Goal: Task Accomplishment & Management: Complete application form

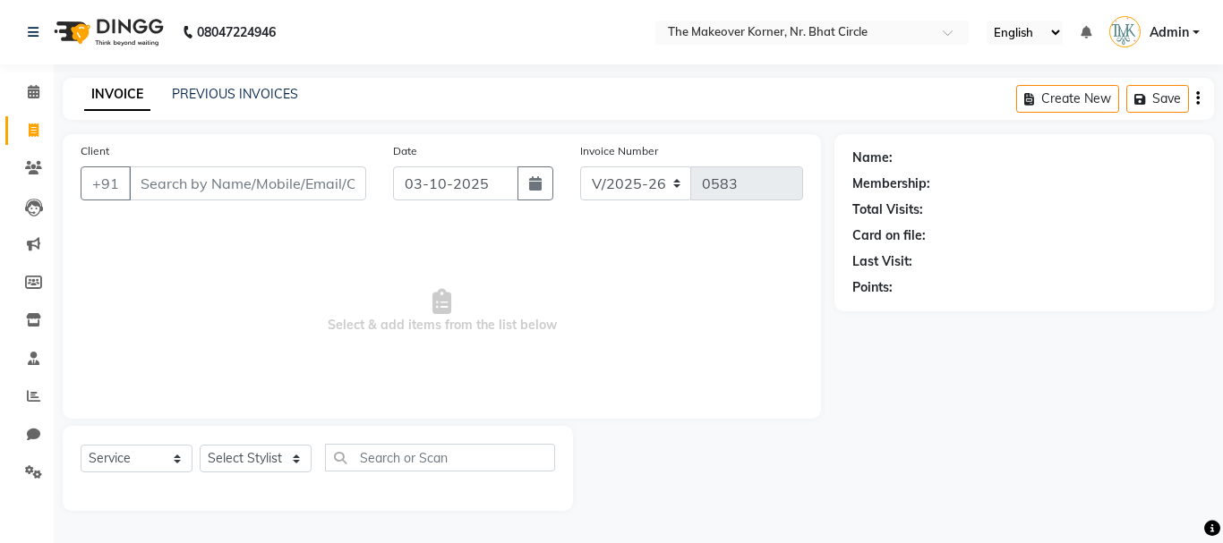
select select "5477"
select select "service"
click at [256, 186] on input "Client" at bounding box center [247, 183] width 237 height 34
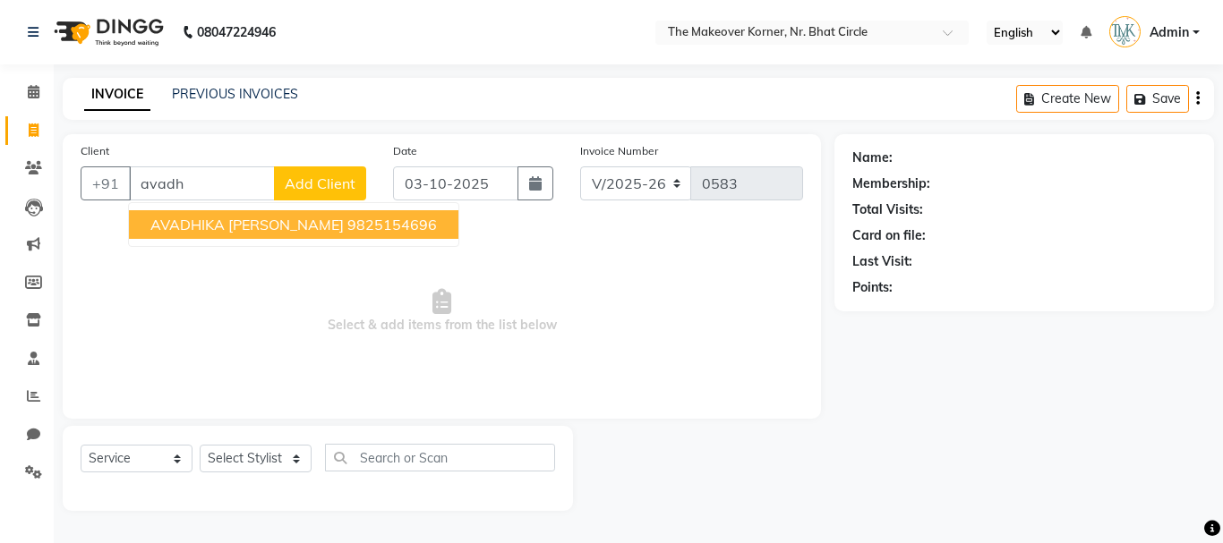
click at [284, 222] on span "AVADHIKA [PERSON_NAME]" at bounding box center [246, 225] width 193 height 18
type input "9825154696"
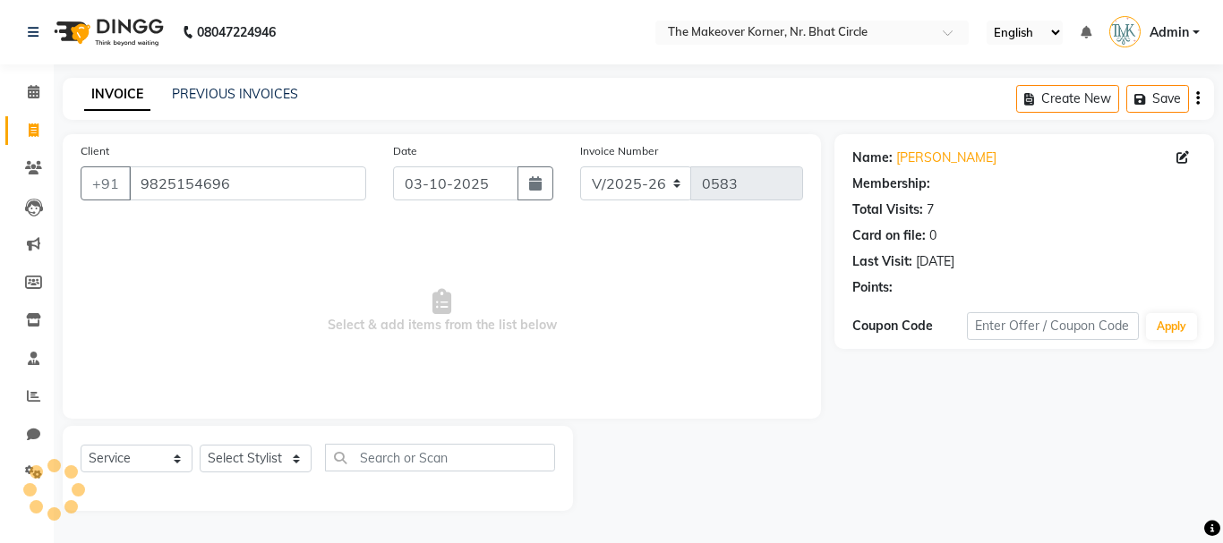
click at [283, 444] on div "Select Service Product Membership Package Voucher Prepaid Gift Card Select Styl…" at bounding box center [318, 465] width 474 height 42
drag, startPoint x: 282, startPoint y: 453, endPoint x: 286, endPoint y: 445, distance: 9.2
click at [282, 453] on select "Select Stylist Admin [PERSON_NAME] [PERSON_NAME] [PERSON_NAME] [PERSON_NAME]" at bounding box center [256, 459] width 112 height 28
select select "1: Object"
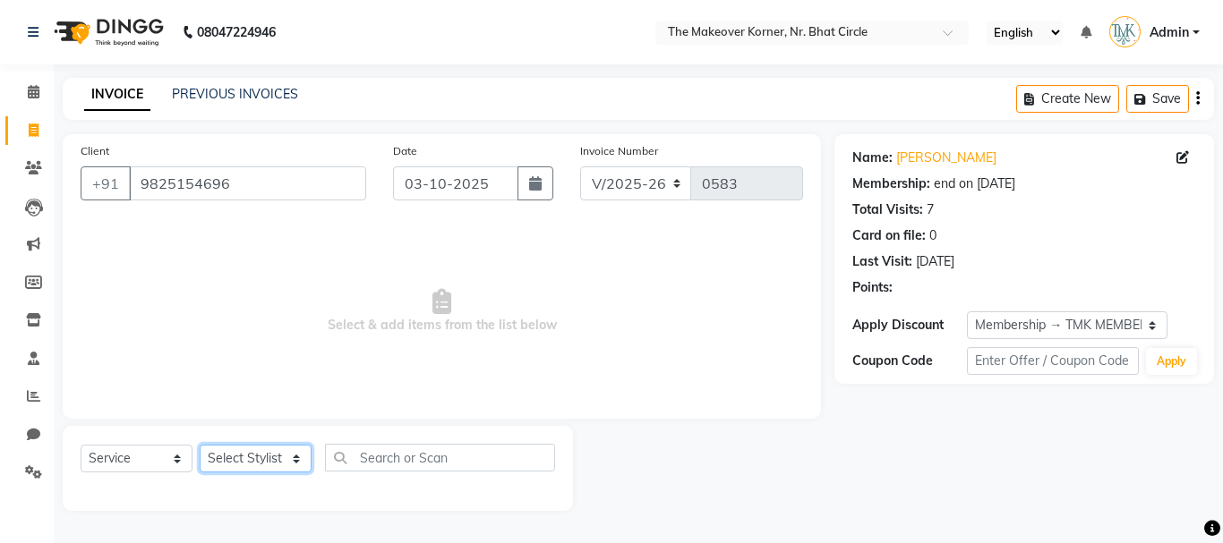
select select "53830"
click at [200, 445] on select "Select Stylist Admin [PERSON_NAME] [PERSON_NAME] [PERSON_NAME] [PERSON_NAME]" at bounding box center [256, 459] width 112 height 28
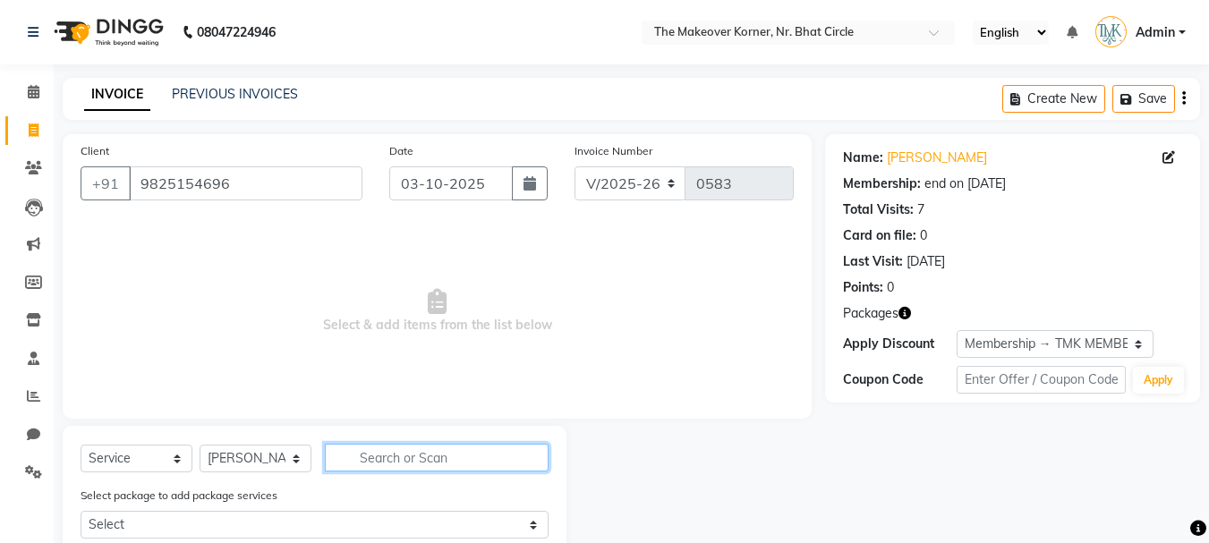
click at [468, 451] on input "text" at bounding box center [437, 458] width 224 height 28
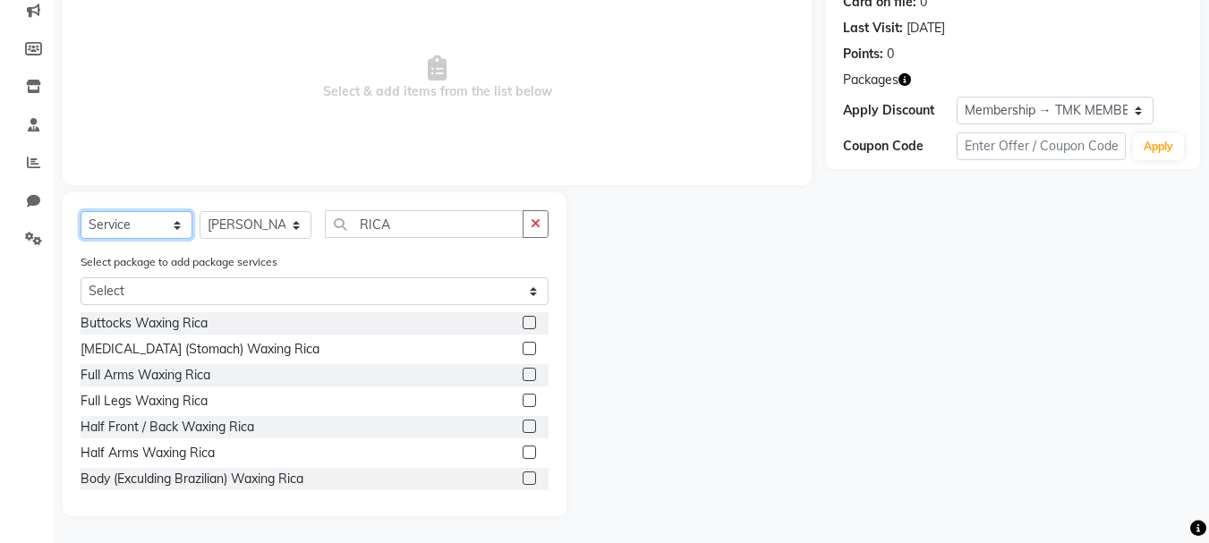
click at [155, 232] on select "Select Service Product Membership Package Voucher Prepaid Gift Card" at bounding box center [137, 225] width 112 height 28
click at [81, 211] on select "Select Service Product Membership Package Voucher Prepaid Gift Card" at bounding box center [137, 225] width 112 height 28
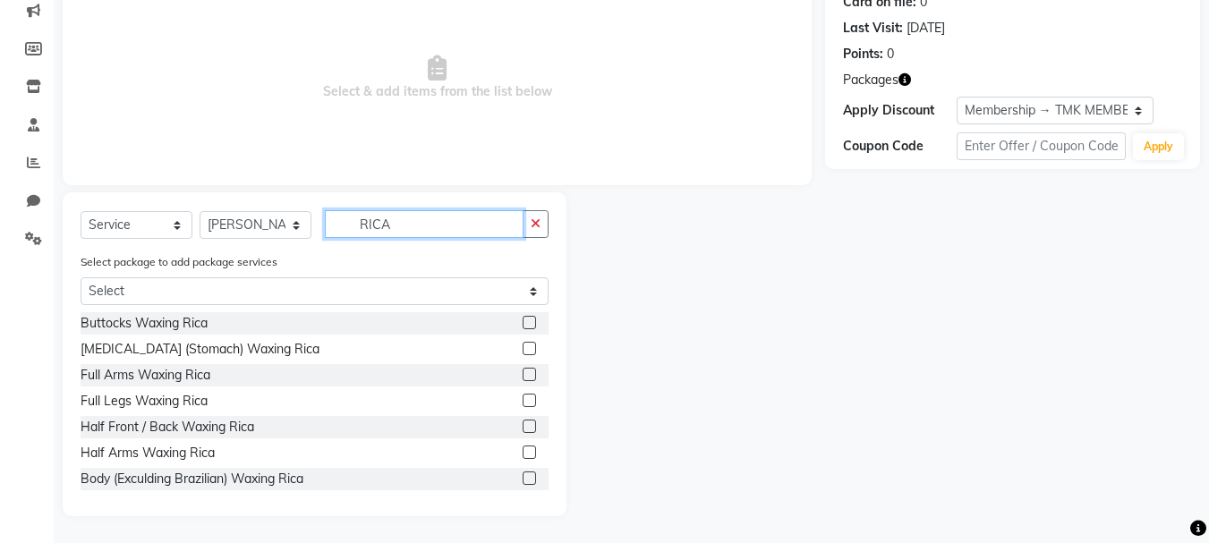
click at [396, 226] on input "RICA" at bounding box center [424, 224] width 199 height 28
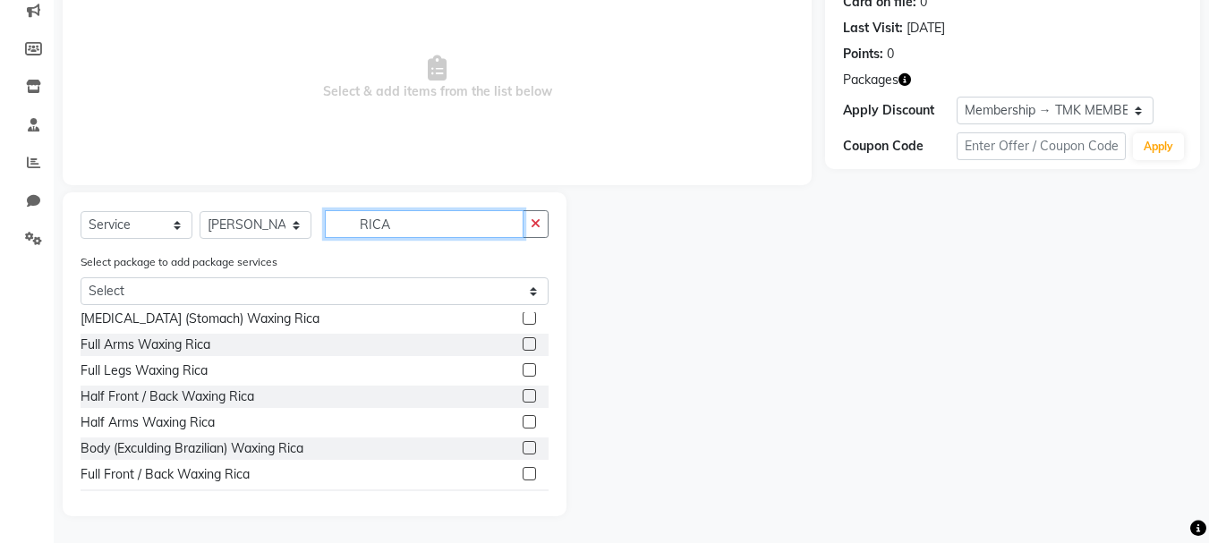
scroll to position [55, 0]
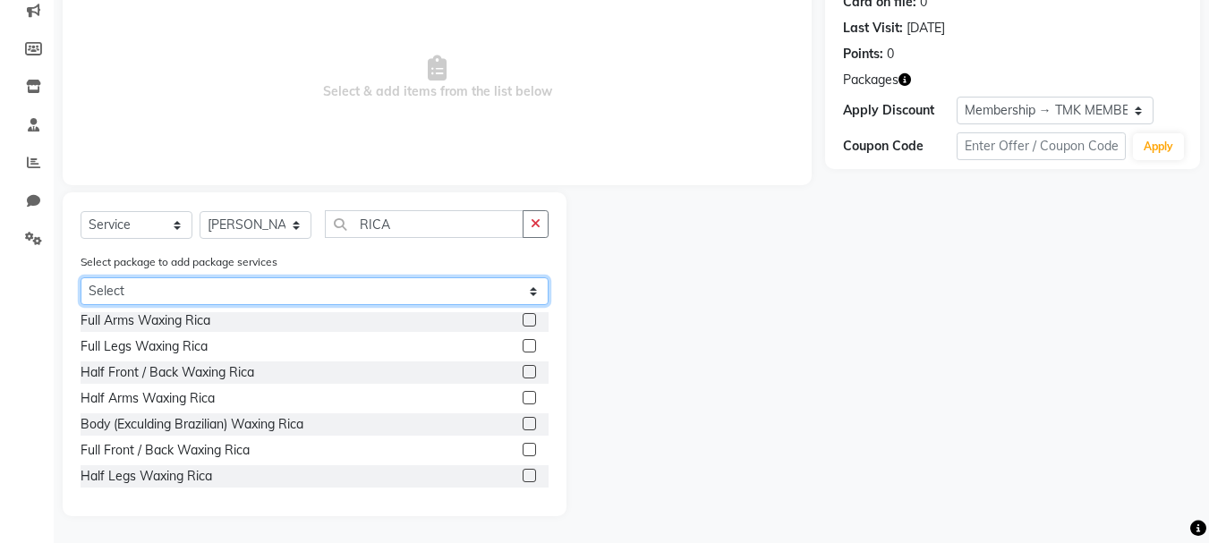
click at [539, 286] on select "Select AVADHIKA [PERSON_NAME] BRIDAL PACKAGE" at bounding box center [315, 291] width 468 height 28
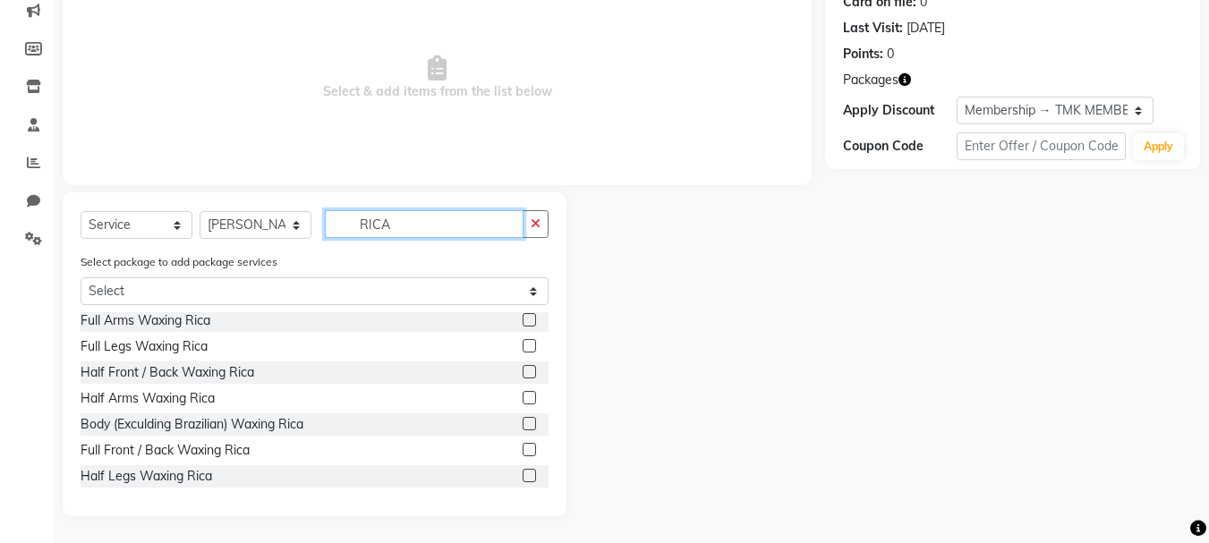
click at [500, 236] on input "RICA" at bounding box center [424, 224] width 199 height 28
type input "R"
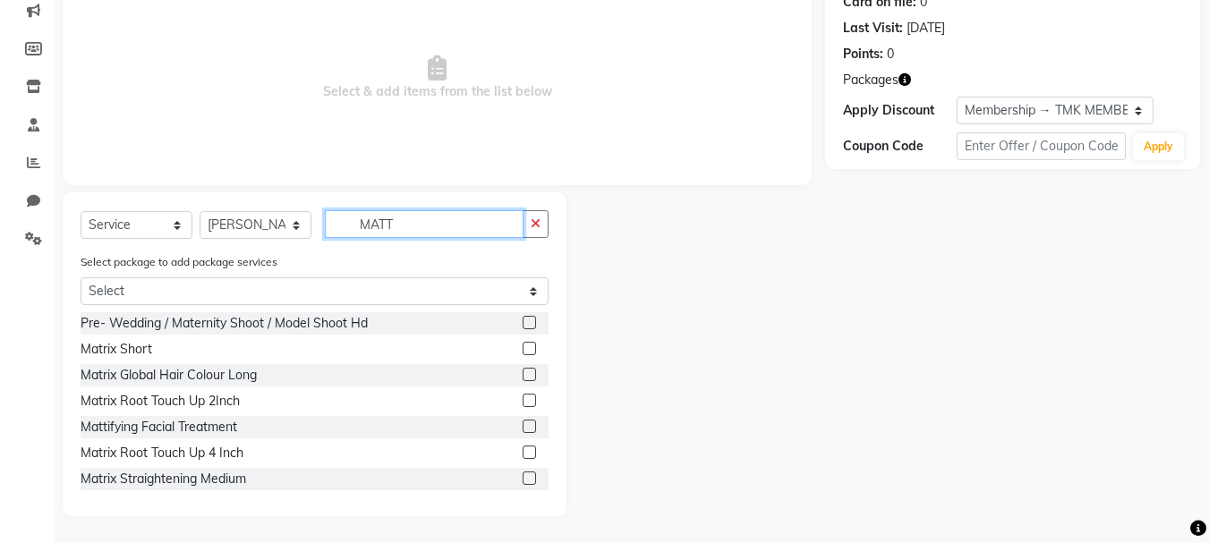
scroll to position [81, 0]
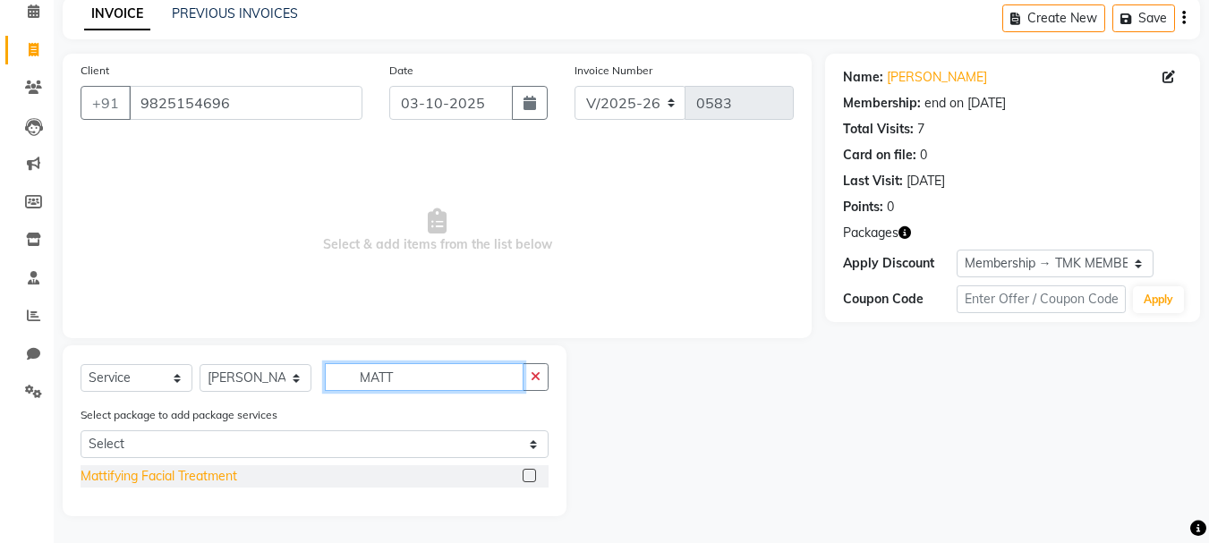
type input "MATT"
click at [226, 481] on div "Mattifying Facial Treatment" at bounding box center [159, 476] width 157 height 19
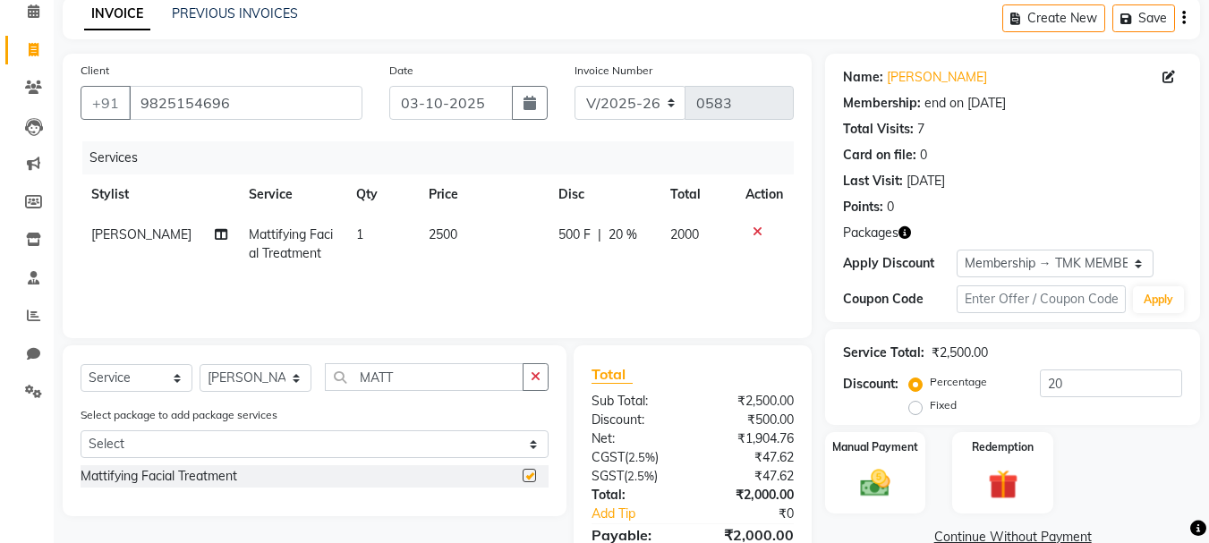
checkbox input "false"
drag, startPoint x: 351, startPoint y: 376, endPoint x: 447, endPoint y: 390, distance: 96.8
click at [447, 390] on input "MATT" at bounding box center [424, 377] width 199 height 28
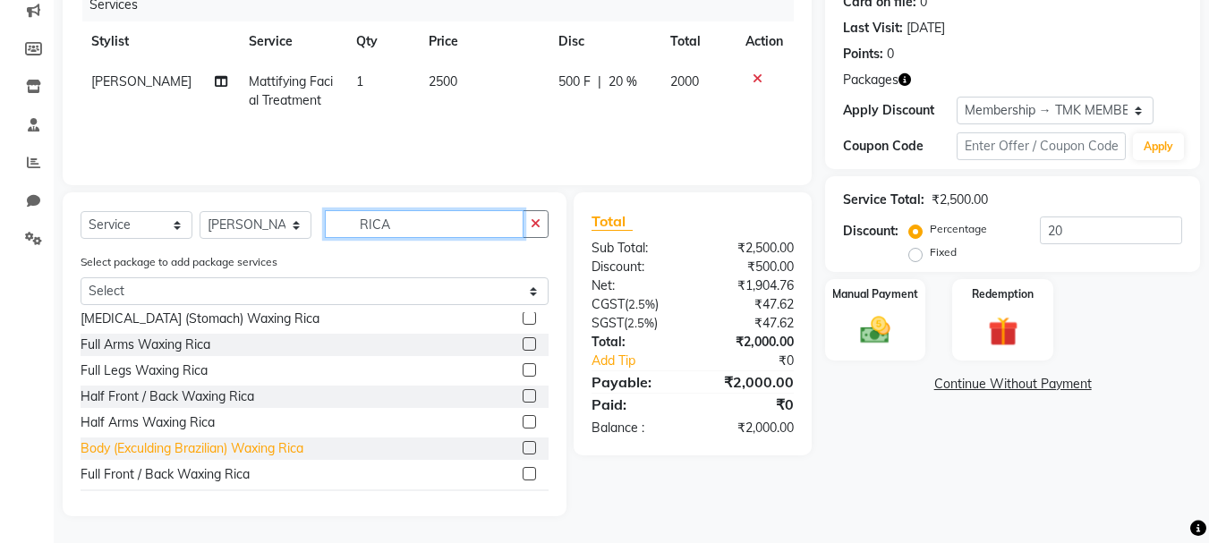
scroll to position [55, 0]
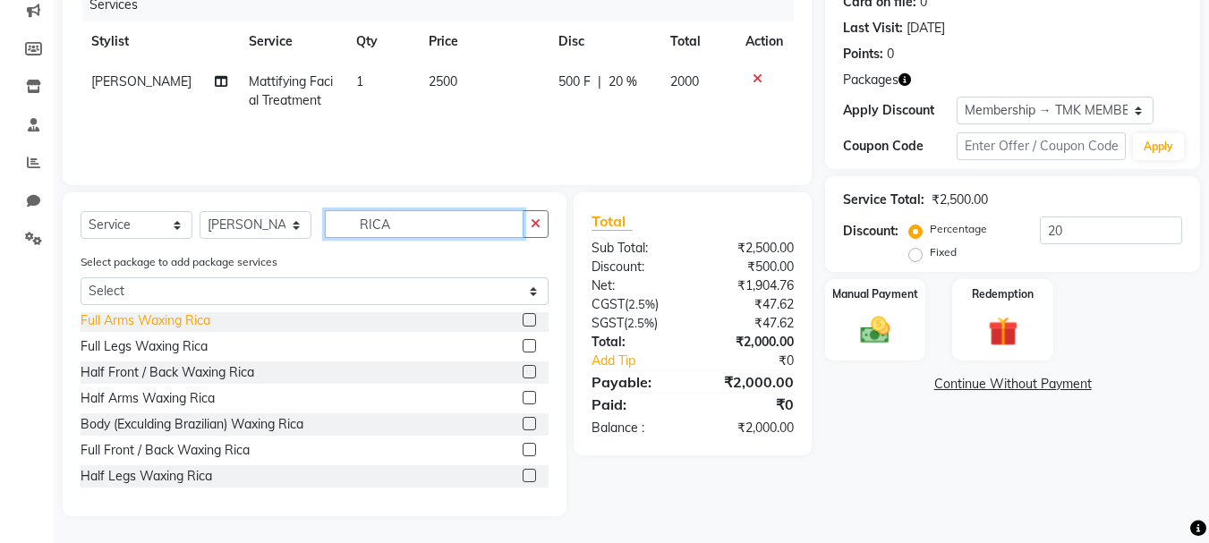
type input "RICA"
click at [159, 314] on div "Full Arms Waxing Rica" at bounding box center [146, 320] width 130 height 19
checkbox input "false"
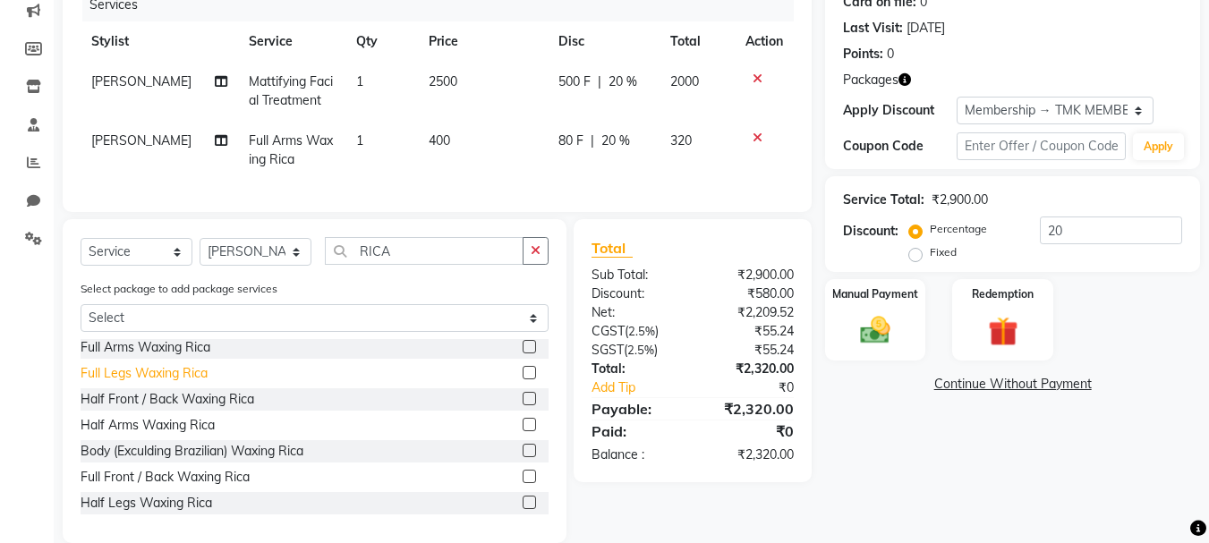
click at [147, 383] on div "Full Legs Waxing Rica" at bounding box center [144, 373] width 127 height 19
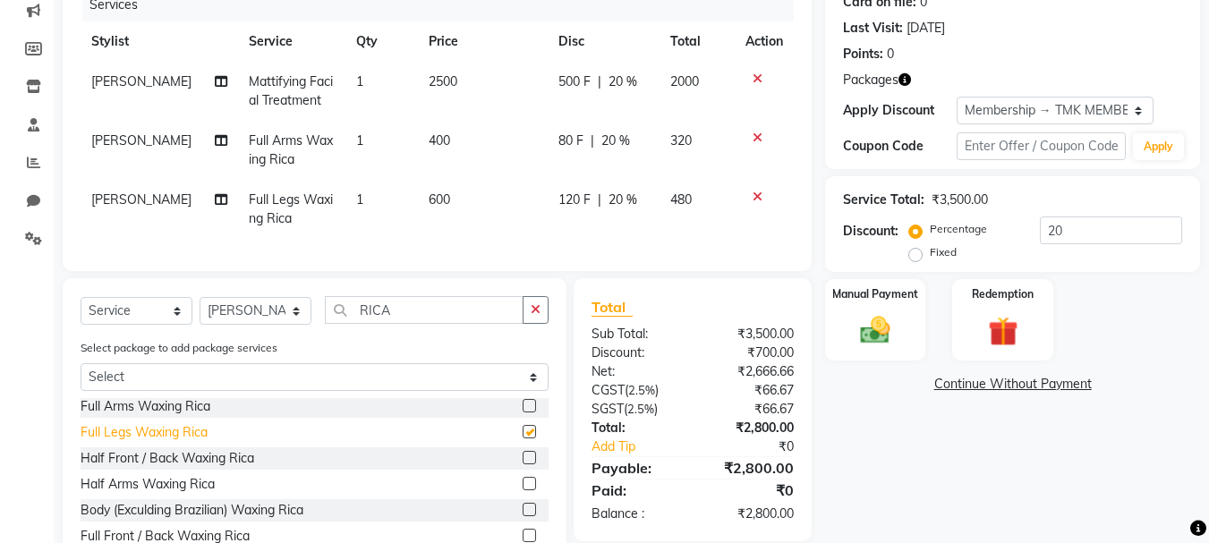
checkbox input "false"
drag, startPoint x: 357, startPoint y: 325, endPoint x: 404, endPoint y: 325, distance: 46.5
click at [404, 324] on input "RICA" at bounding box center [424, 310] width 199 height 28
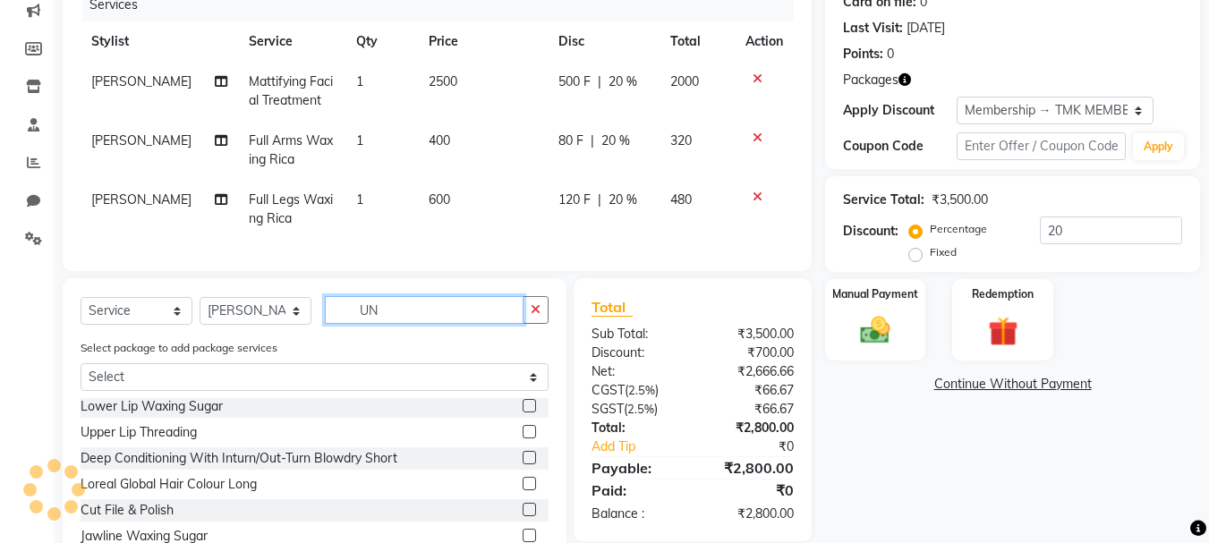
scroll to position [0, 0]
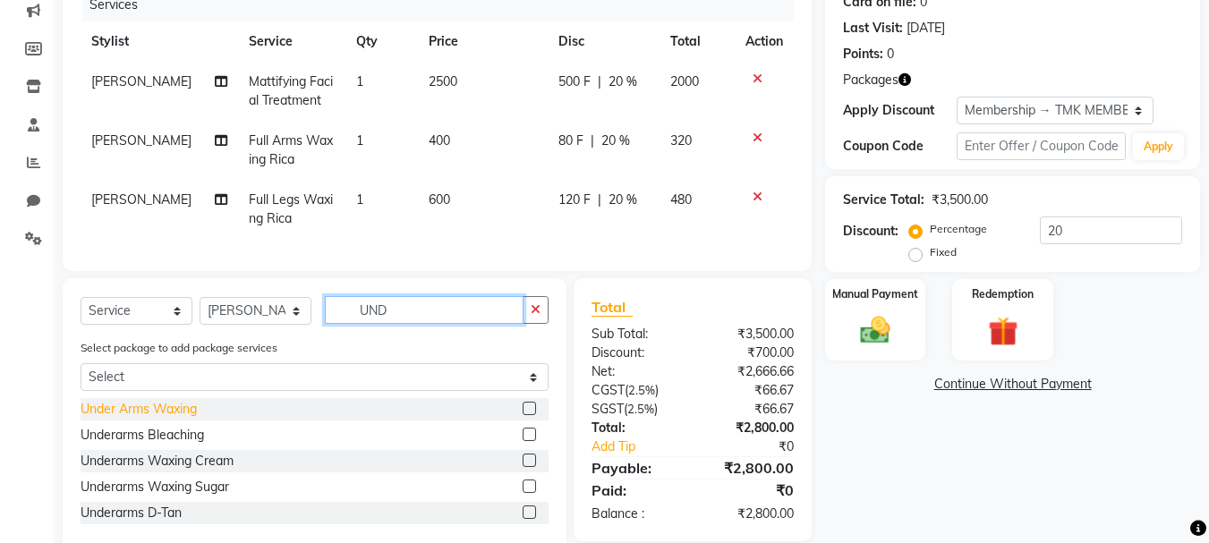
type input "UND"
click at [145, 419] on div "Under Arms Waxing" at bounding box center [139, 409] width 116 height 19
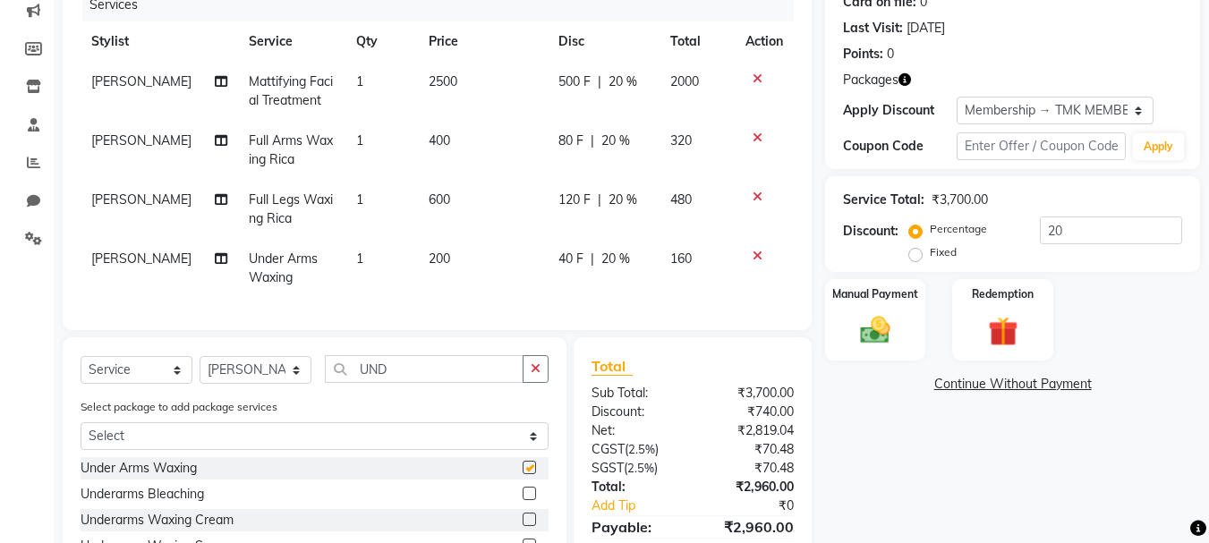
checkbox input "false"
drag, startPoint x: 386, startPoint y: 389, endPoint x: 424, endPoint y: 390, distance: 38.5
click at [424, 383] on input "UND" at bounding box center [424, 369] width 199 height 28
drag, startPoint x: 363, startPoint y: 381, endPoint x: 404, endPoint y: 387, distance: 40.6
click at [404, 383] on input "UND" at bounding box center [424, 369] width 199 height 28
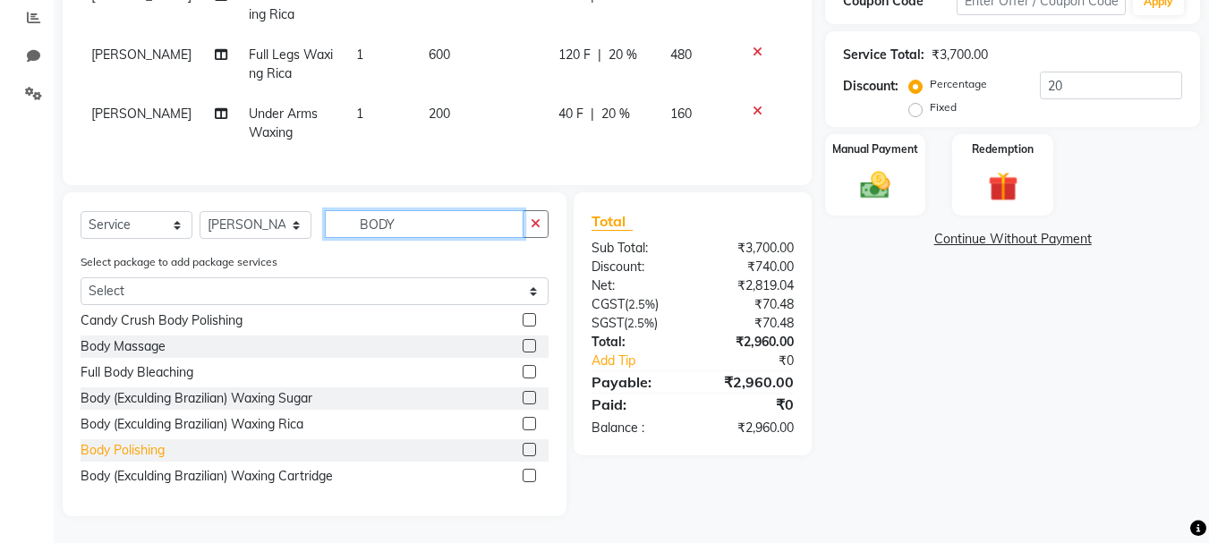
scroll to position [55, 0]
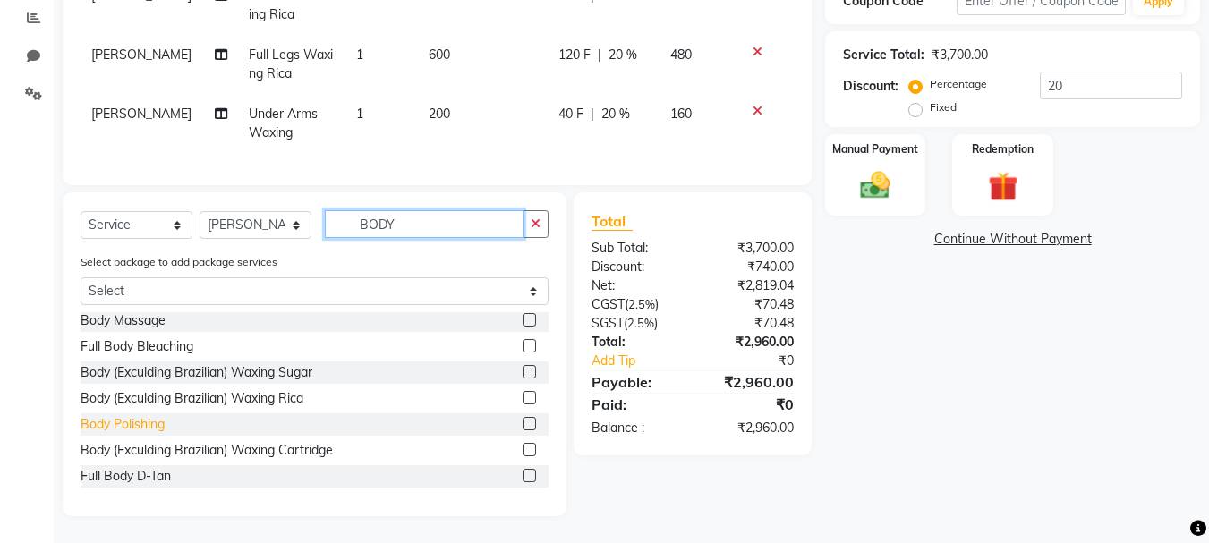
type input "BODY"
click at [117, 473] on div "Full Body D-Tan" at bounding box center [126, 476] width 90 height 19
checkbox input "false"
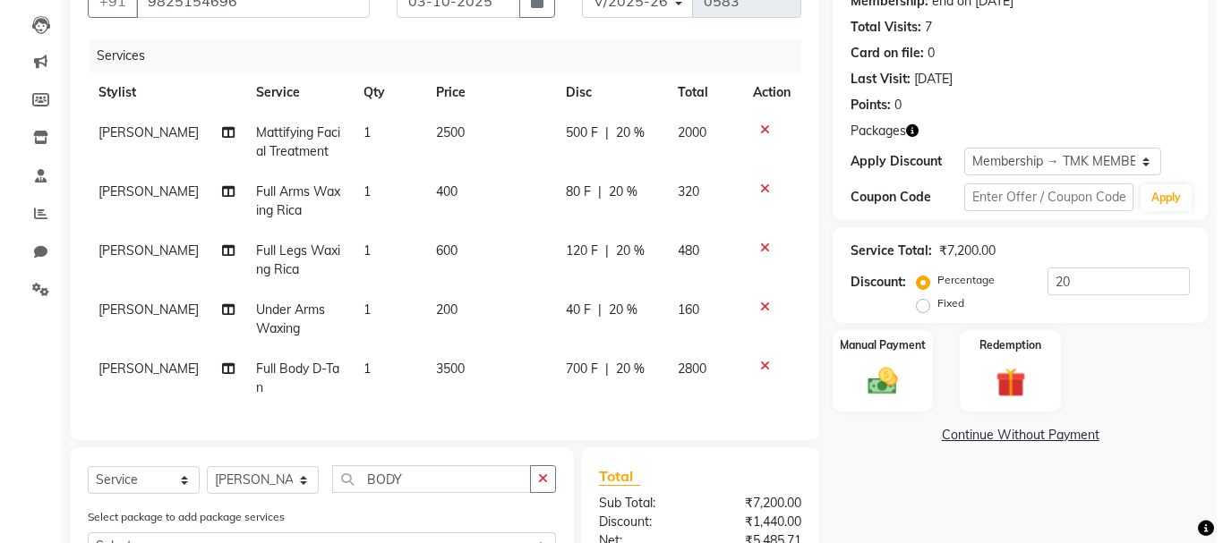
scroll to position [0, 0]
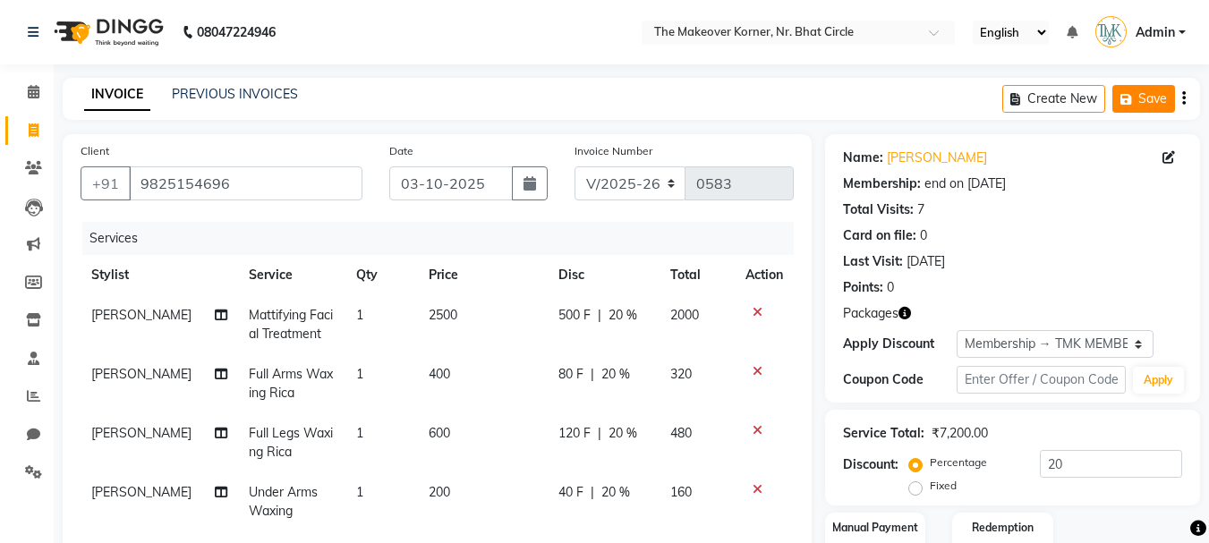
click at [1126, 100] on icon "button" at bounding box center [1130, 99] width 18 height 13
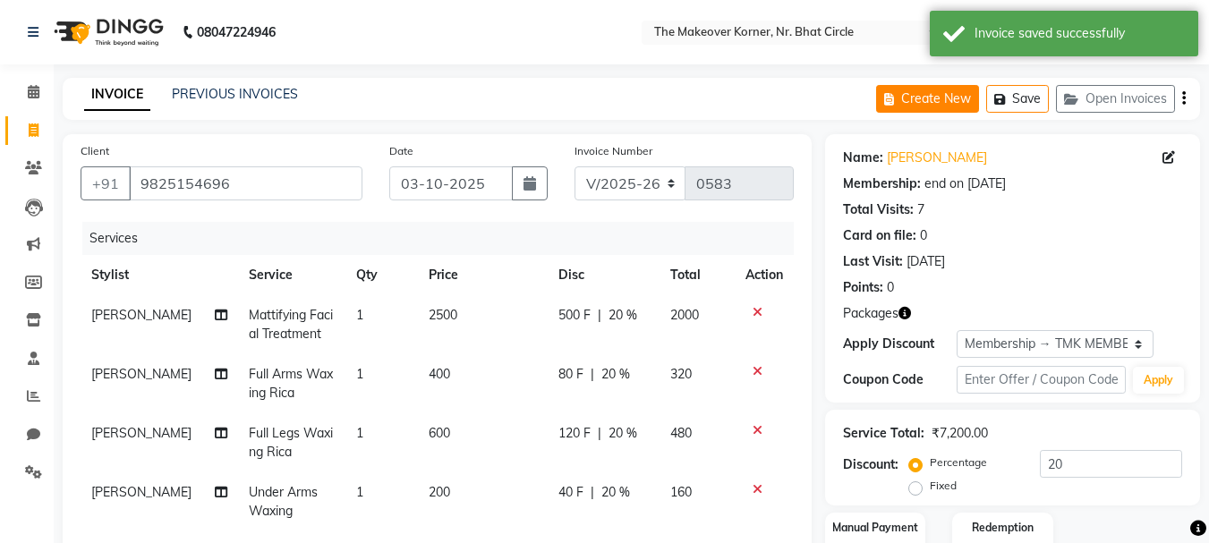
click at [942, 122] on main "INVOICE PREVIOUS INVOICES Create New Save Open Invoices Client [PHONE_NUMBER] D…" at bounding box center [631, 529] width 1155 height 903
drag, startPoint x: 939, startPoint y: 120, endPoint x: 934, endPoint y: 91, distance: 29.0
click at [939, 114] on main "INVOICE PREVIOUS INVOICES Create New Save Open Invoices Client [PHONE_NUMBER] D…" at bounding box center [631, 529] width 1155 height 903
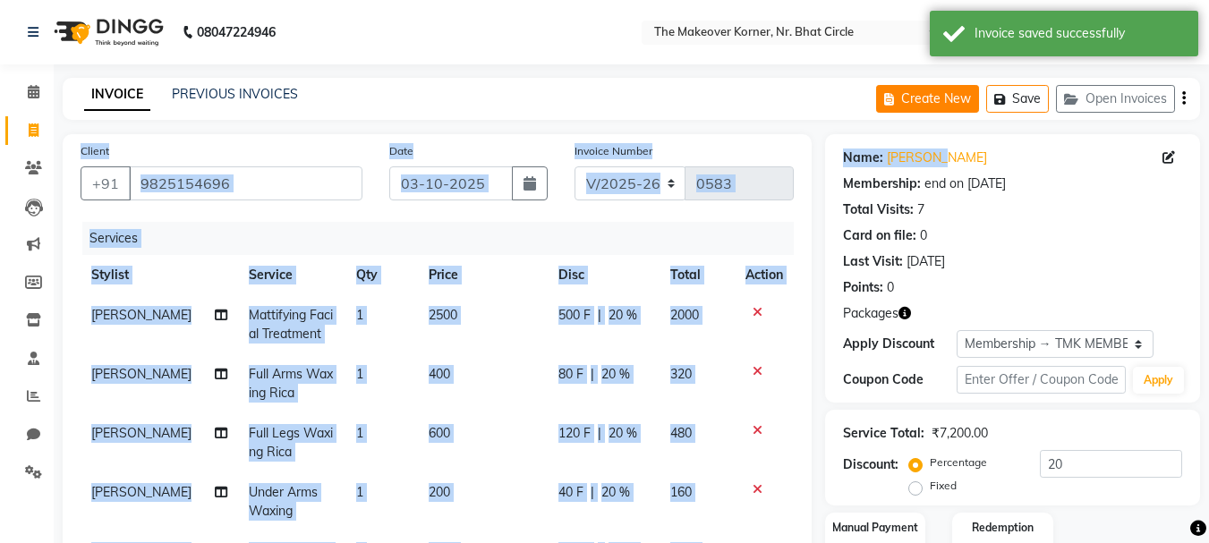
click at [934, 91] on button "Create New" at bounding box center [927, 99] width 103 height 28
select select "service"
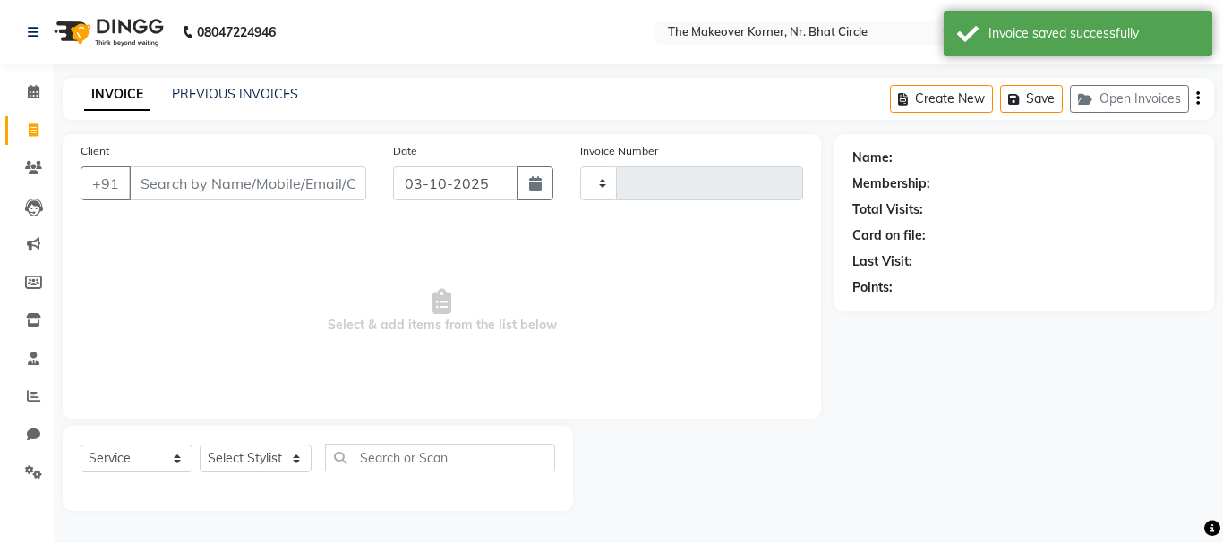
type input "0583"
select select "5477"
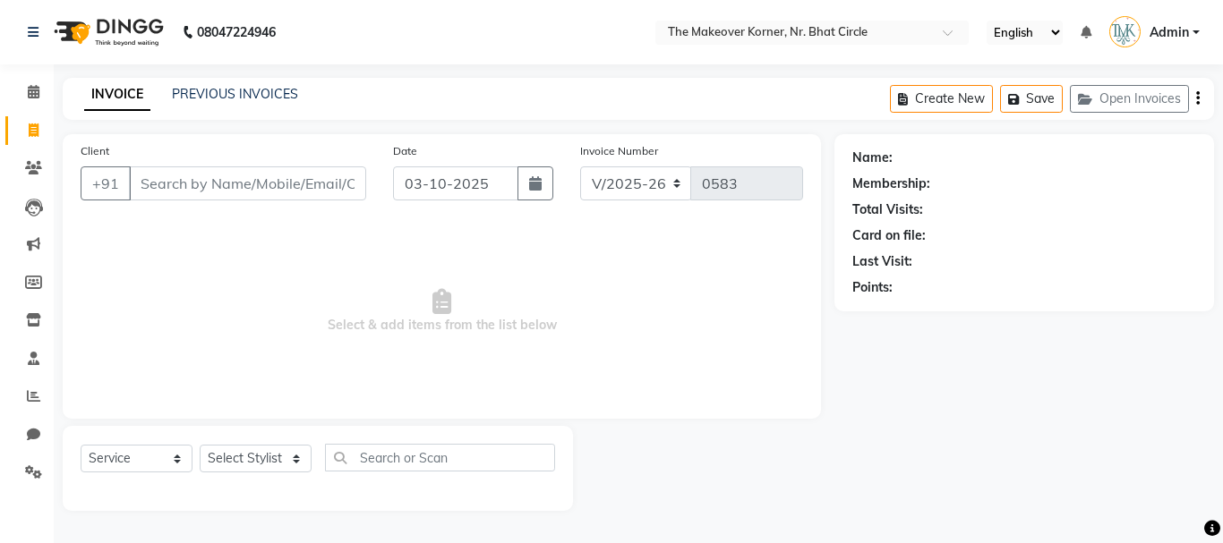
click at [250, 190] on input "Client" at bounding box center [247, 183] width 237 height 34
click at [22, 468] on span at bounding box center [33, 473] width 31 height 21
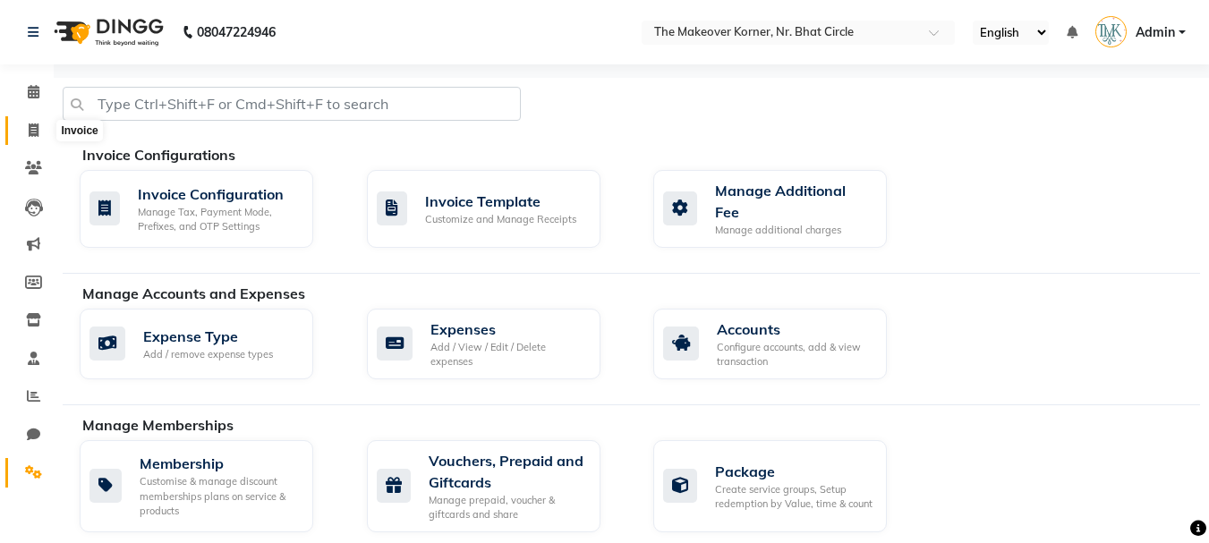
click at [27, 131] on span at bounding box center [33, 131] width 31 height 21
select select "service"
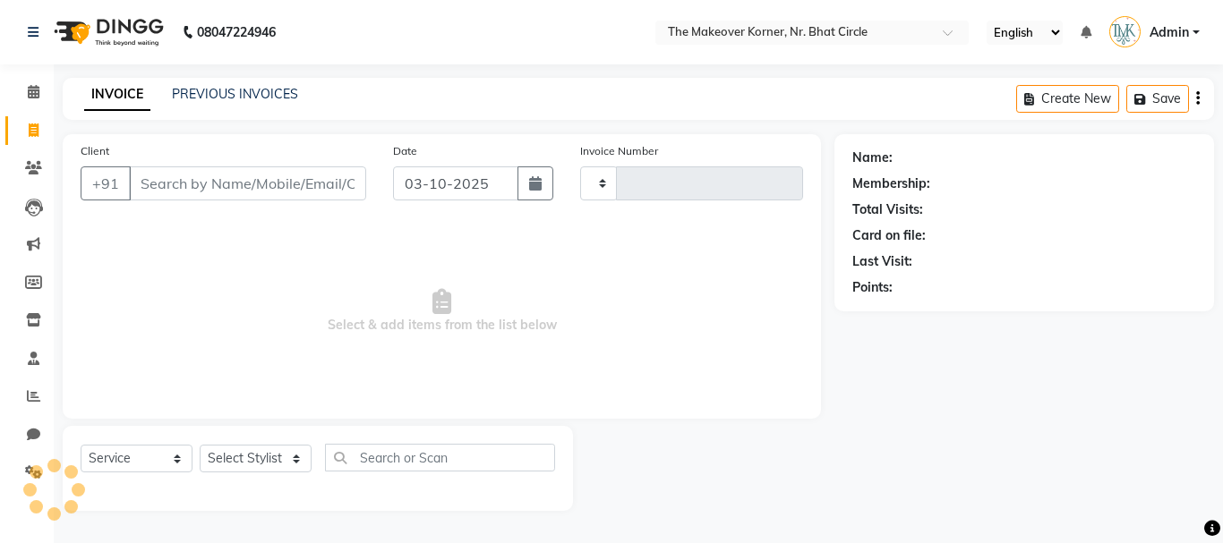
type input "0583"
select select "5477"
